Goal: Task Accomplishment & Management: Manage account settings

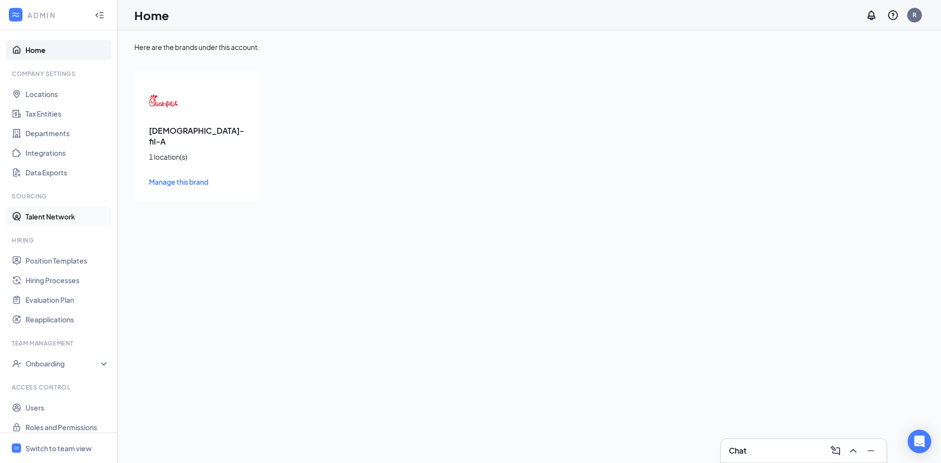
scroll to position [8, 0]
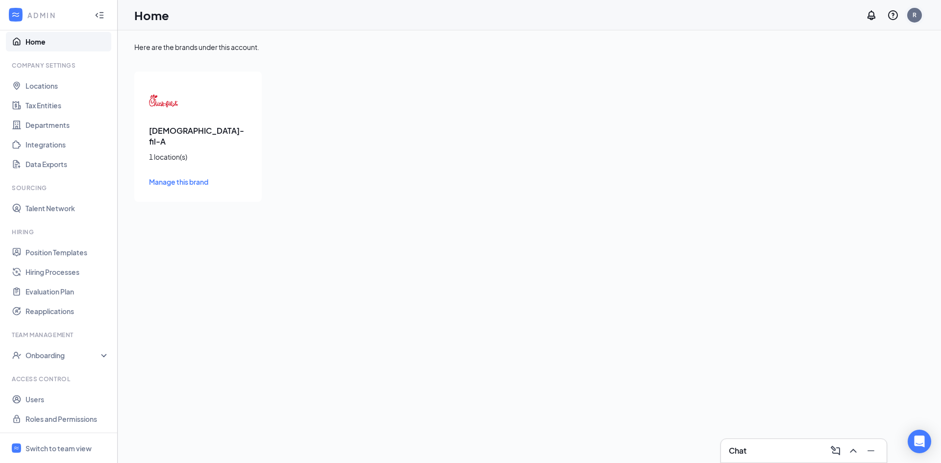
click at [920, 15] on div "R" at bounding box center [914, 15] width 15 height 15
click at [95, 14] on icon "Collapse" at bounding box center [100, 15] width 10 height 10
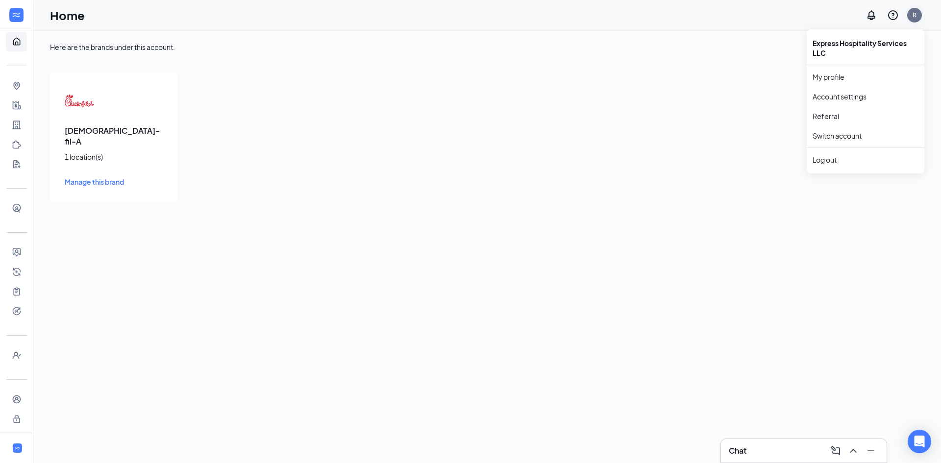
click at [915, 14] on div "R" at bounding box center [914, 15] width 4 height 8
click at [856, 96] on link "Account settings" at bounding box center [865, 97] width 106 height 10
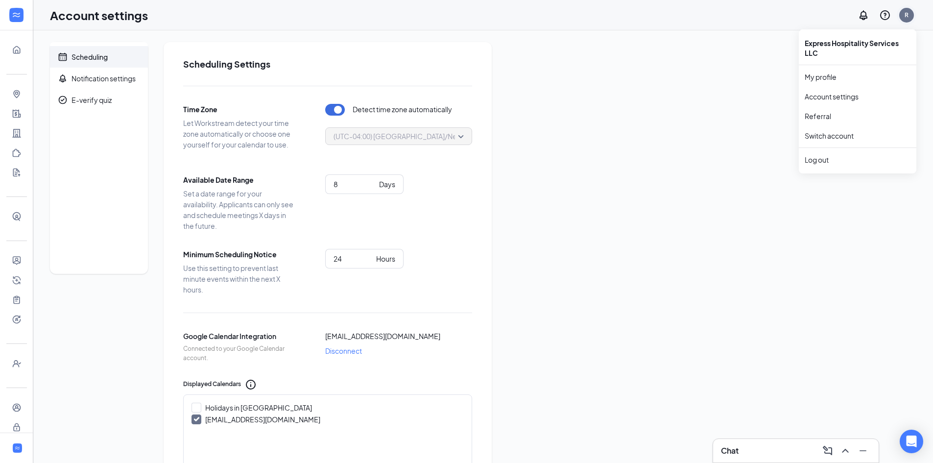
click at [905, 13] on div "R" at bounding box center [907, 15] width 15 height 15
click at [17, 17] on icon "Expand" at bounding box center [17, 15] width 10 height 10
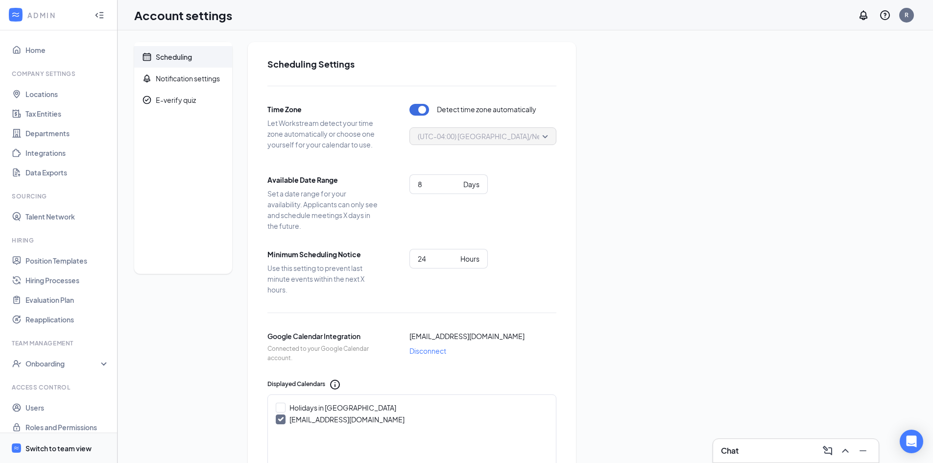
click at [66, 448] on div "Switch to team view" at bounding box center [58, 448] width 66 height 10
